Goal: Information Seeking & Learning: Find specific fact

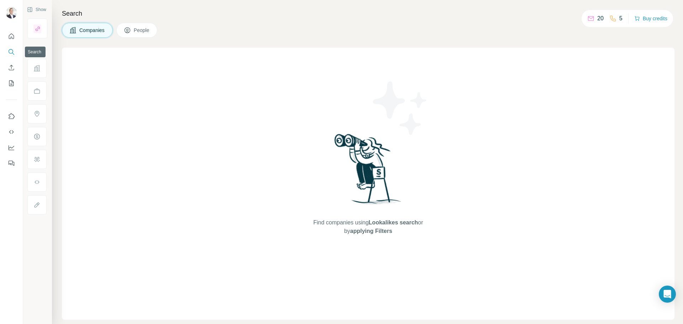
click at [11, 51] on icon "Search" at bounding box center [11, 51] width 7 height 7
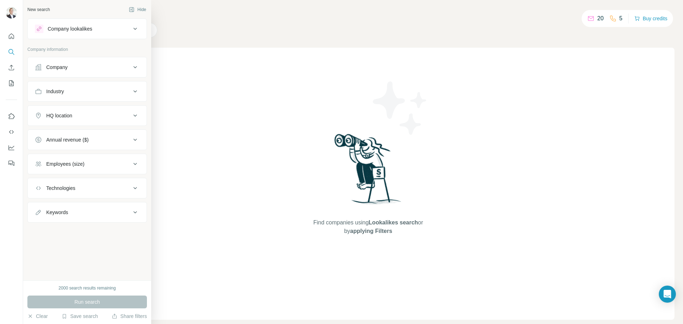
click at [134, 29] on icon at bounding box center [135, 29] width 4 height 2
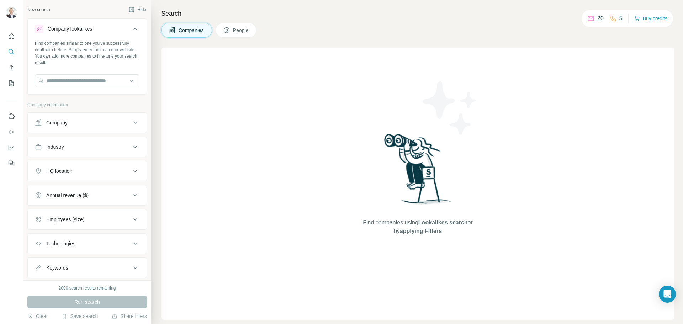
click at [134, 29] on button "Company lookalikes" at bounding box center [87, 30] width 119 height 20
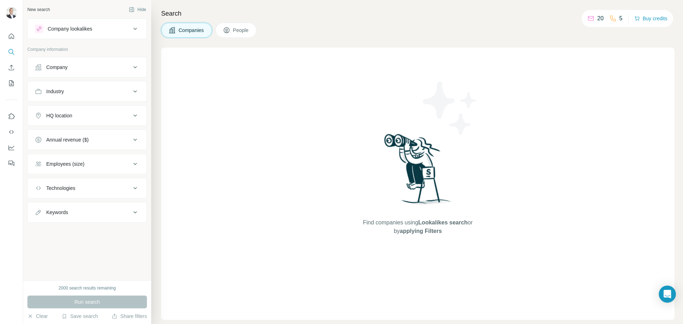
click at [67, 65] on div "Company" at bounding box center [56, 67] width 21 height 7
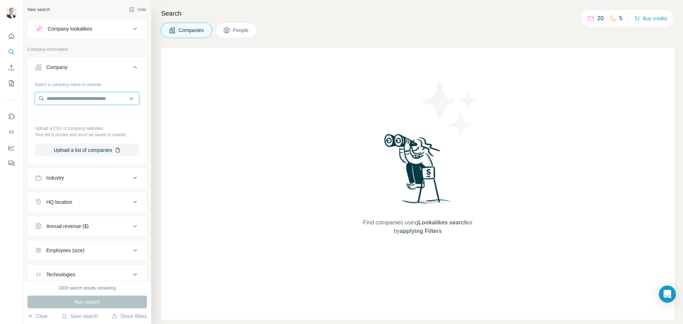
click at [68, 98] on input "text" at bounding box center [87, 98] width 105 height 13
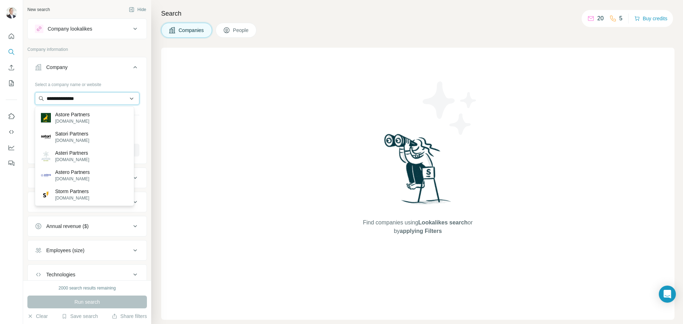
click at [74, 101] on input "**********" at bounding box center [87, 98] width 105 height 13
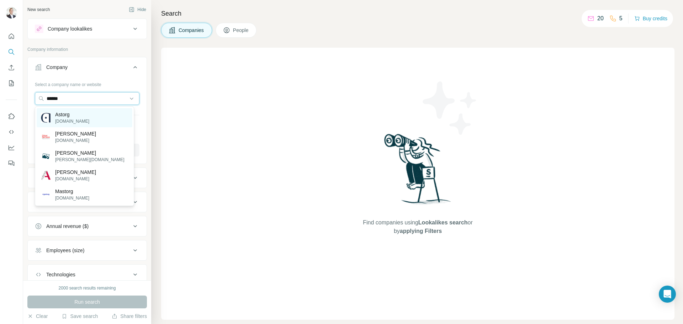
type input "******"
click at [68, 116] on p "Astorg" at bounding box center [72, 114] width 34 height 7
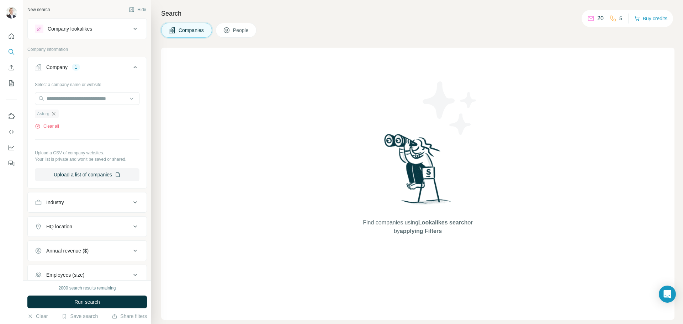
click at [55, 116] on icon "button" at bounding box center [54, 114] width 6 height 6
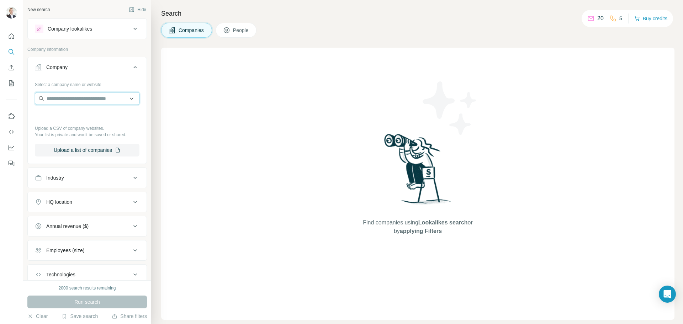
click at [64, 99] on input "text" at bounding box center [87, 98] width 105 height 13
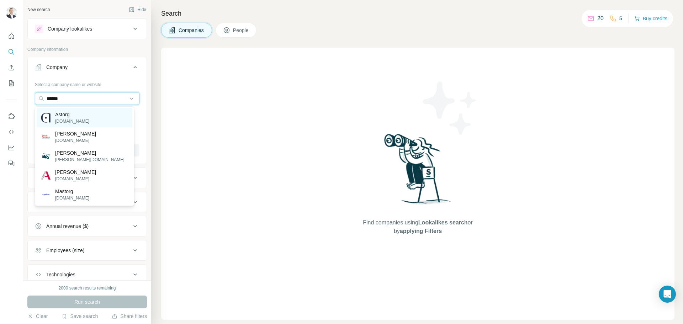
type input "******"
click at [73, 122] on p "[DOMAIN_NAME]" at bounding box center [72, 121] width 34 height 6
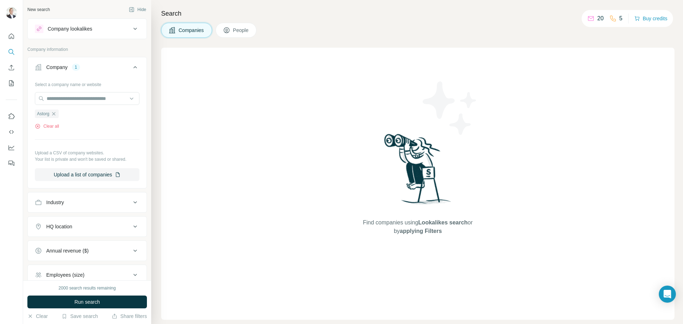
click at [97, 299] on span "Run search" at bounding box center [87, 302] width 26 height 7
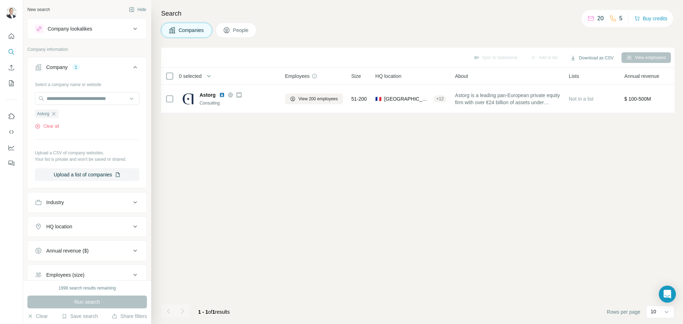
click at [290, 196] on div "Sync to Salesforce Add to list Download as CSV View employees 0 selected Compan…" at bounding box center [418, 186] width 514 height 277
click at [234, 27] on button "People" at bounding box center [236, 30] width 41 height 15
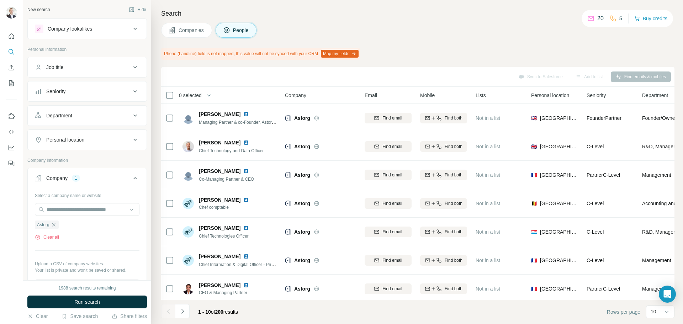
click at [292, 72] on div "Sync to Salesforce Add to list Find emails & mobiles" at bounding box center [418, 76] width 507 height 12
click at [224, 78] on div "Sync to Salesforce Add to list Find emails & mobiles" at bounding box center [418, 76] width 507 height 12
click at [223, 78] on div "Sync to Salesforce Add to list Find emails & mobiles" at bounding box center [418, 76] width 507 height 12
click at [215, 79] on div "Sync to Salesforce Add to list Find emails & mobiles" at bounding box center [418, 76] width 507 height 12
click at [196, 79] on div "Sync to Salesforce Add to list Find emails & mobiles" at bounding box center [418, 76] width 507 height 12
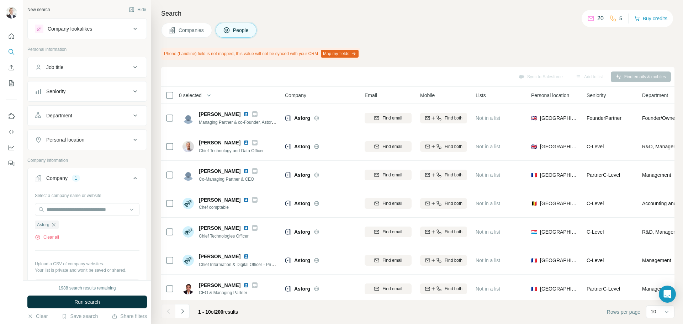
click at [506, 51] on div "Phone (Landline) field is not mapped, this value will not be synced with your C…" at bounding box center [418, 54] width 514 height 12
click at [243, 79] on div "Sync to Salesforce Add to list Find emails & mobiles" at bounding box center [418, 76] width 507 height 12
click at [104, 303] on button "Run search" at bounding box center [87, 302] width 120 height 13
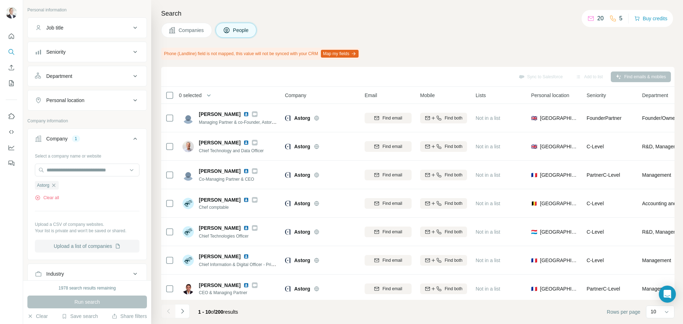
scroll to position [71, 0]
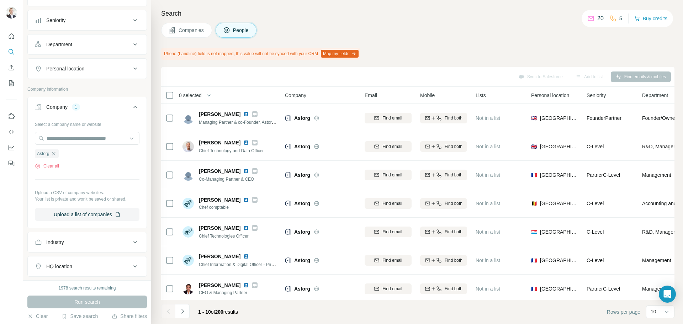
click at [116, 105] on div "Company 1" at bounding box center [83, 107] width 96 height 7
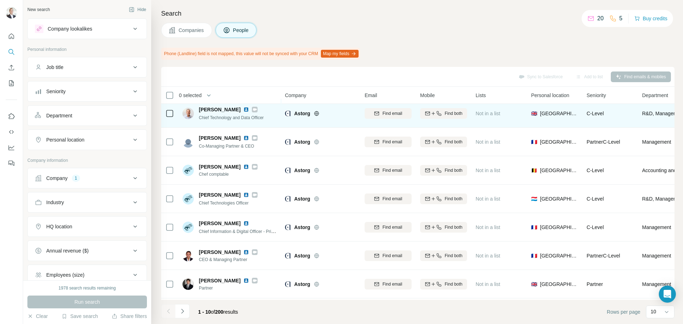
scroll to position [0, 0]
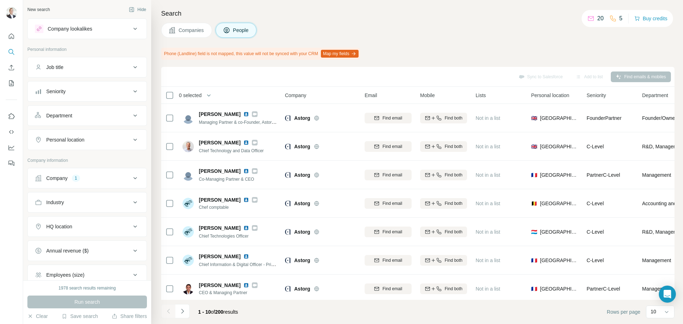
click at [176, 16] on h4 "Search" at bounding box center [418, 14] width 514 height 10
click at [521, 25] on div "Companies People" at bounding box center [418, 30] width 514 height 15
drag, startPoint x: 196, startPoint y: 9, endPoint x: 190, endPoint y: 13, distance: 7.3
click at [194, 10] on div "Search Companies People Phone (Landline) field is not mapped, this value will n…" at bounding box center [417, 162] width 532 height 324
click at [190, 13] on h4 "Search" at bounding box center [418, 14] width 514 height 10
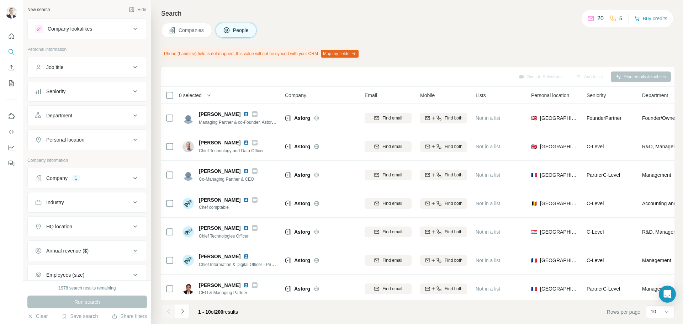
click at [190, 13] on h4 "Search" at bounding box center [418, 14] width 514 height 10
click at [345, 19] on div "Search Companies People Phone (Landline) field is not mapped, this value will n…" at bounding box center [417, 162] width 532 height 324
click at [185, 29] on span "Companies" at bounding box center [192, 30] width 26 height 7
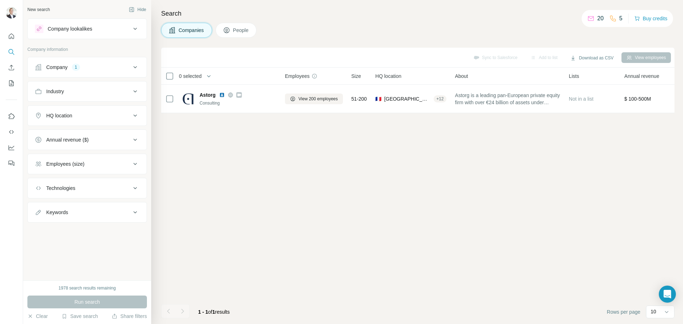
click at [236, 31] on span "People" at bounding box center [241, 30] width 16 height 7
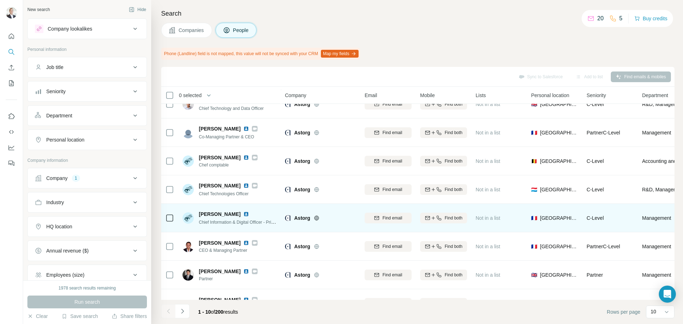
scroll to position [92, 0]
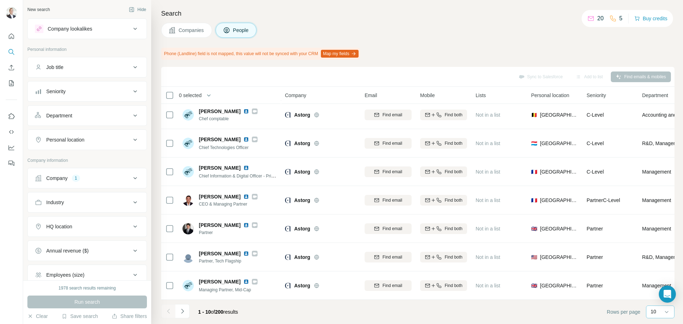
click at [659, 311] on div "10" at bounding box center [660, 311] width 18 height 7
click at [469, 17] on h4 "Search" at bounding box center [418, 14] width 514 height 10
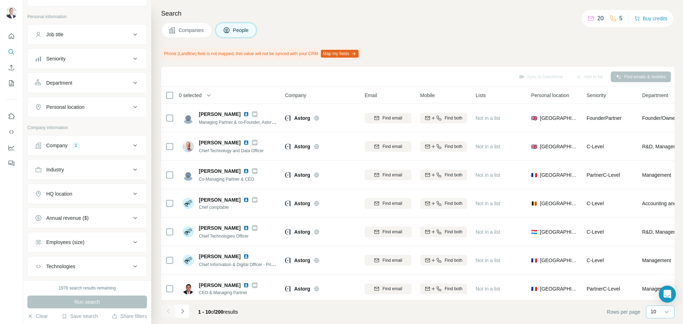
scroll to position [73, 0]
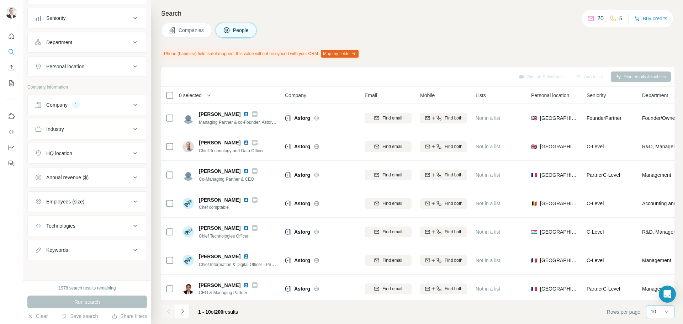
click at [73, 254] on button "Keywords" at bounding box center [87, 250] width 119 height 17
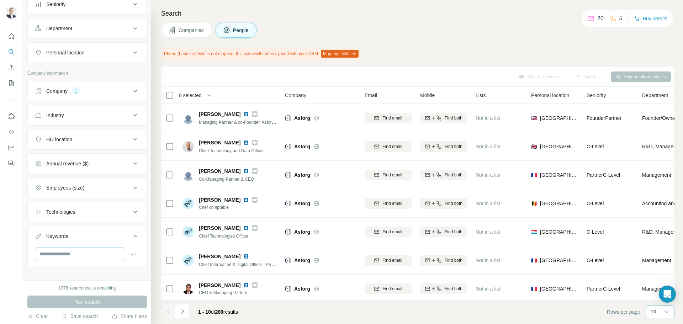
scroll to position [95, 0]
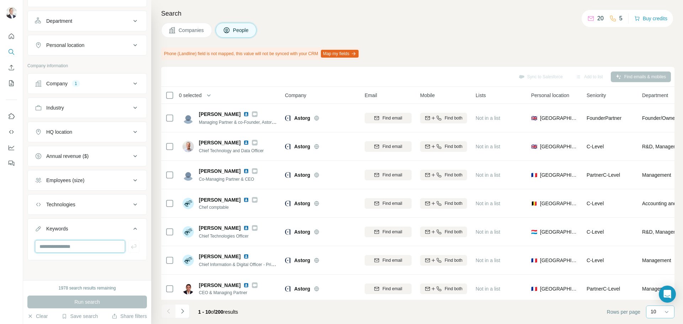
click at [62, 241] on input "text" at bounding box center [80, 246] width 90 height 13
type input "********"
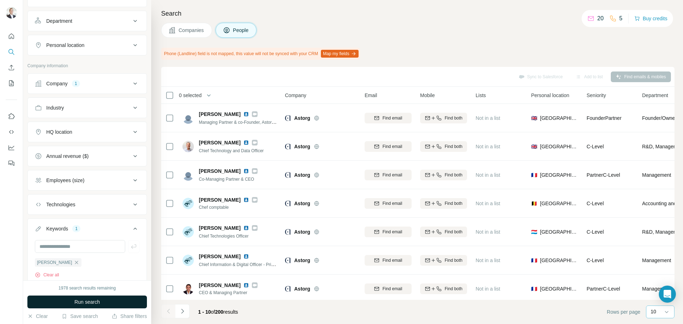
click at [100, 305] on span "Run search" at bounding box center [87, 302] width 26 height 7
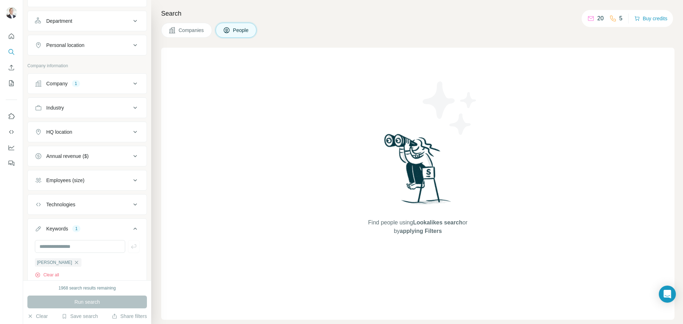
click at [197, 28] on span "Companies" at bounding box center [192, 30] width 26 height 7
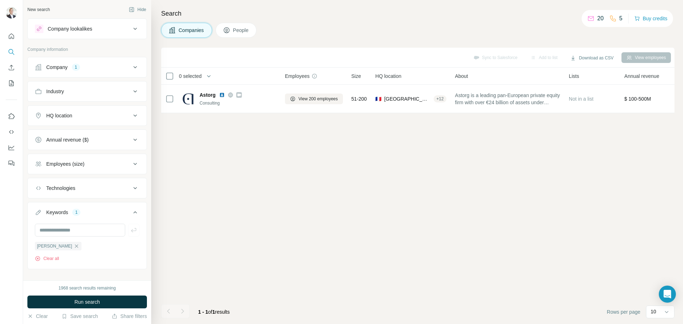
click at [235, 28] on span "People" at bounding box center [241, 30] width 16 height 7
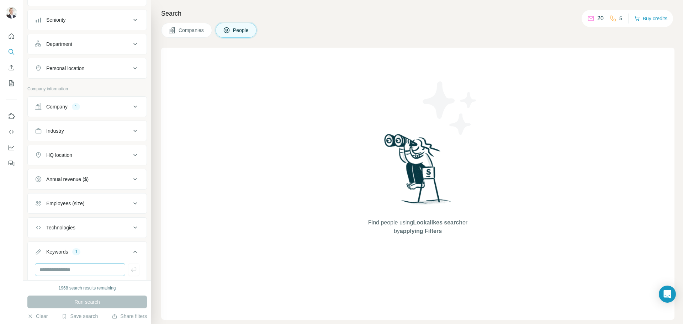
scroll to position [120, 0]
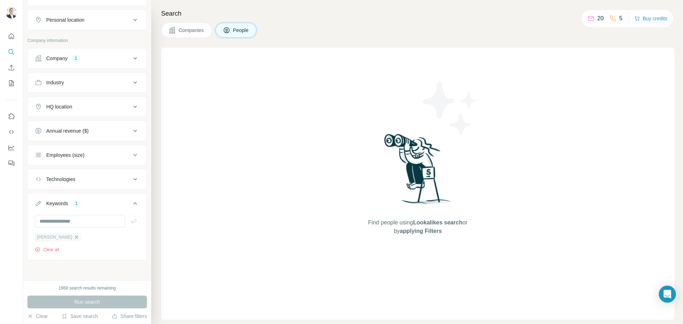
click at [75, 238] on icon "button" at bounding box center [76, 237] width 3 height 3
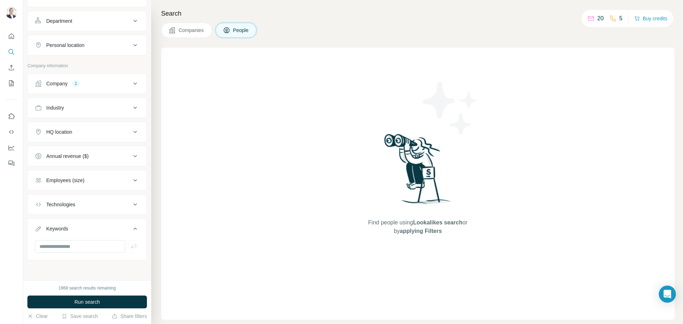
click at [86, 231] on div "Keywords" at bounding box center [83, 228] width 96 height 7
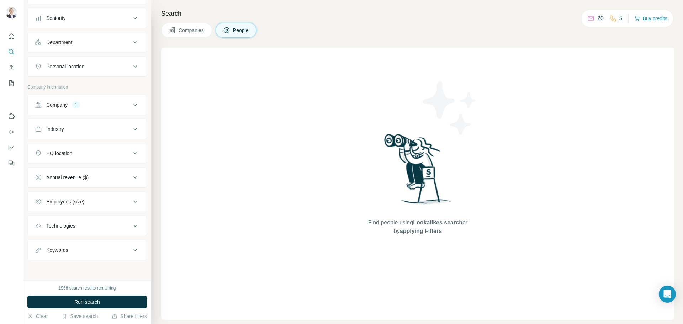
click at [74, 248] on div "Keywords" at bounding box center [83, 250] width 96 height 7
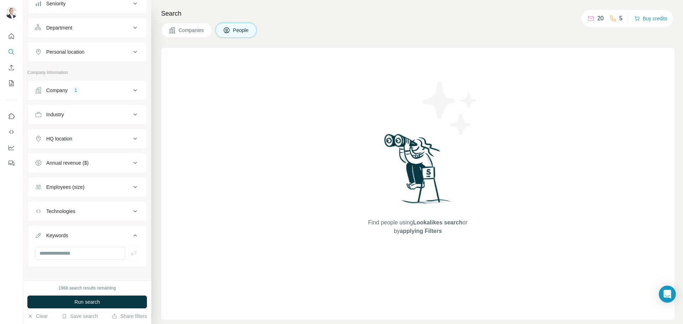
scroll to position [95, 0]
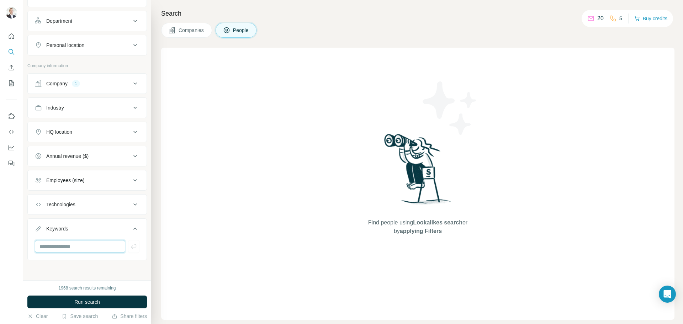
click at [57, 244] on input "text" at bounding box center [80, 246] width 90 height 13
paste input "**********"
type input "**********"
click at [84, 304] on span "Run search" at bounding box center [87, 302] width 26 height 7
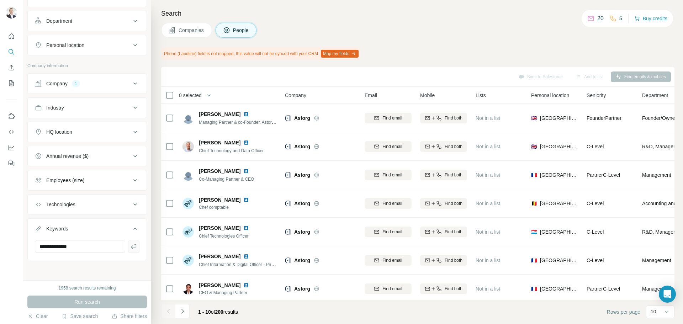
click at [130, 250] on icon "button" at bounding box center [133, 246] width 7 height 7
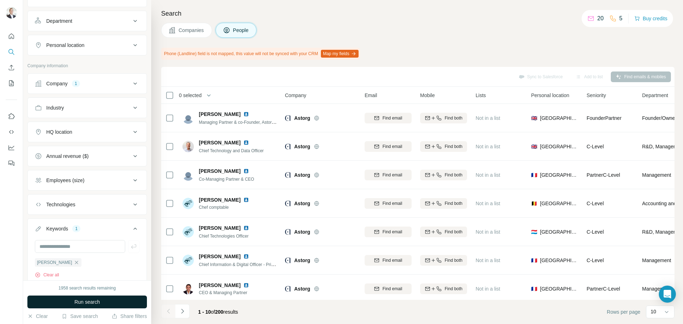
click at [89, 304] on span "Run search" at bounding box center [87, 302] width 26 height 7
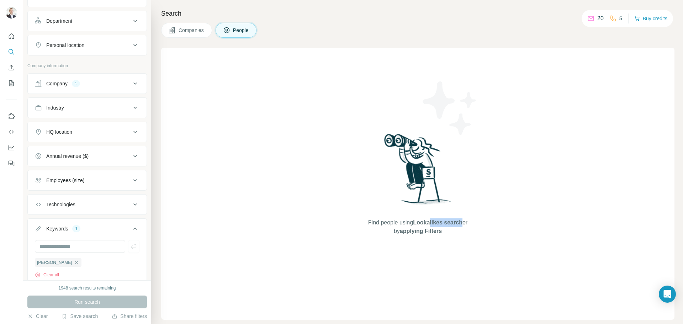
drag, startPoint x: 426, startPoint y: 224, endPoint x: 460, endPoint y: 226, distance: 34.3
click at [460, 226] on span "Find people using Lookalikes search or by applying Filters" at bounding box center [418, 227] width 114 height 17
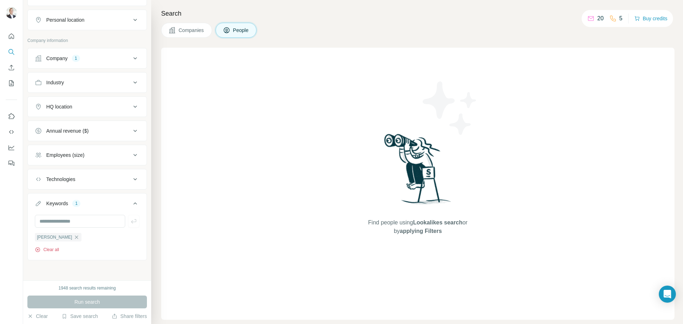
click at [54, 249] on button "Clear all" at bounding box center [47, 250] width 24 height 6
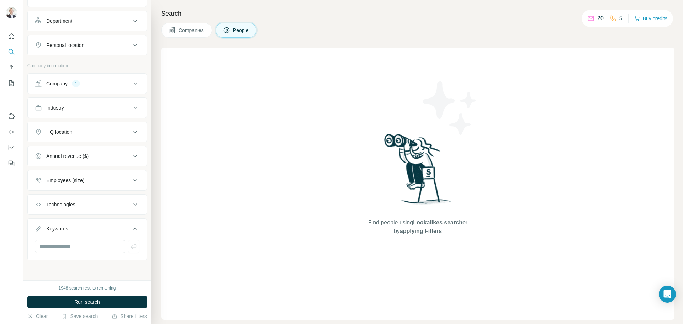
click at [88, 229] on div "Keywords" at bounding box center [83, 228] width 96 height 7
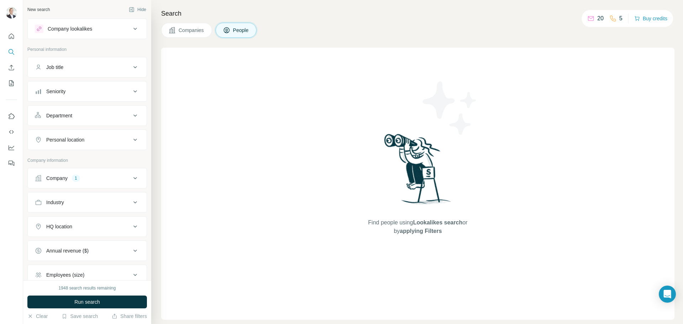
click at [98, 32] on div "Company lookalikes" at bounding box center [83, 29] width 96 height 9
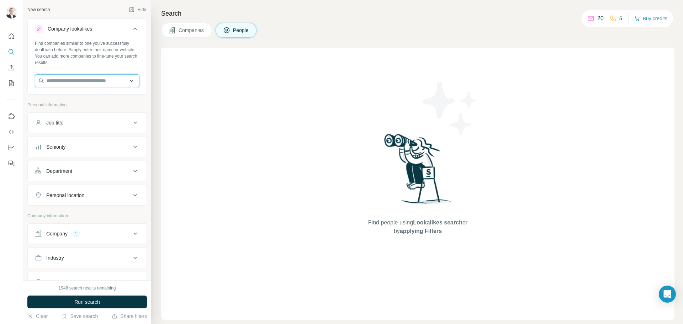
click at [67, 85] on input "text" at bounding box center [87, 80] width 105 height 13
paste input "**********"
type input "**********"
click at [95, 83] on input "**********" at bounding box center [87, 80] width 105 height 13
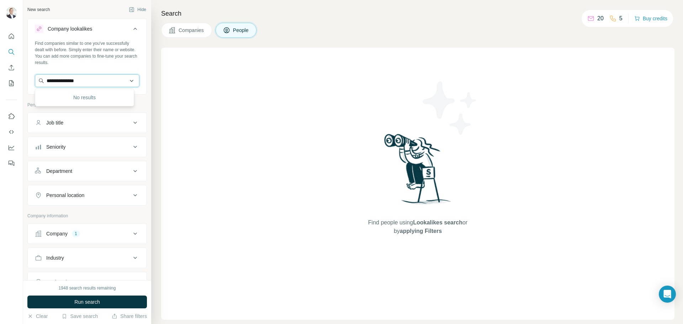
click at [95, 83] on input "**********" at bounding box center [87, 80] width 105 height 13
click at [101, 26] on div "Company lookalikes" at bounding box center [83, 29] width 96 height 9
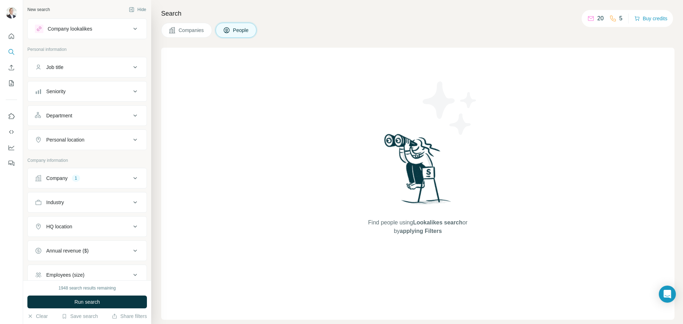
click at [89, 91] on div "Seniority" at bounding box center [83, 91] width 96 height 7
click at [55, 175] on span "Manager" at bounding box center [54, 174] width 22 height 7
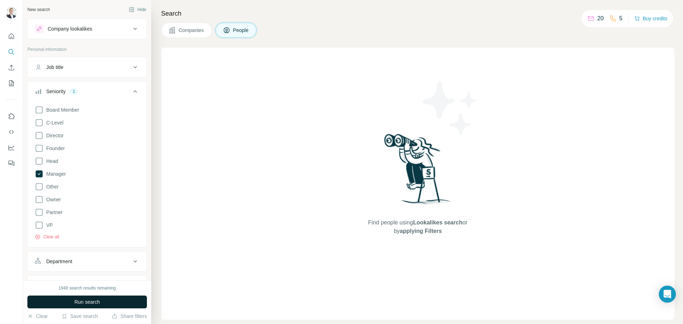
click at [84, 300] on span "Run search" at bounding box center [87, 302] width 26 height 7
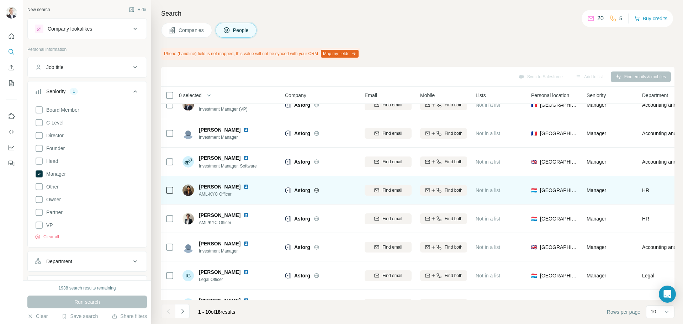
scroll to position [92, 0]
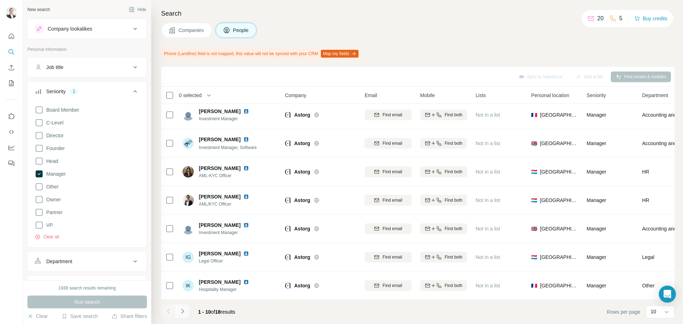
click at [181, 313] on icon "Navigate to next page" at bounding box center [182, 311] width 7 height 7
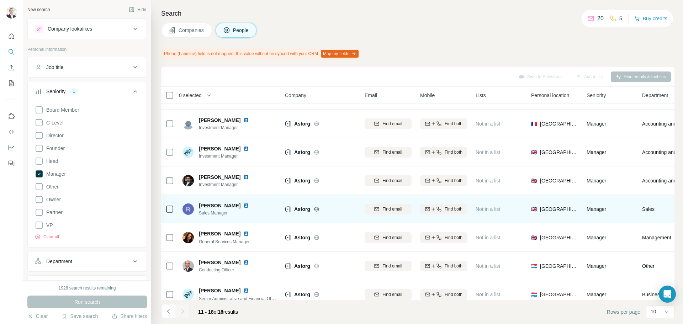
scroll to position [35, 0]
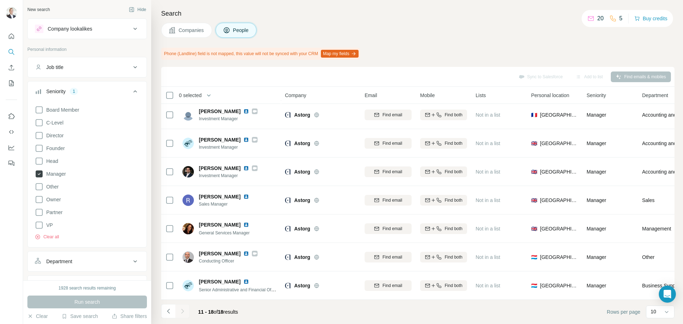
click at [40, 174] on icon at bounding box center [39, 174] width 3 height 2
